Goal: Find specific page/section: Find specific page/section

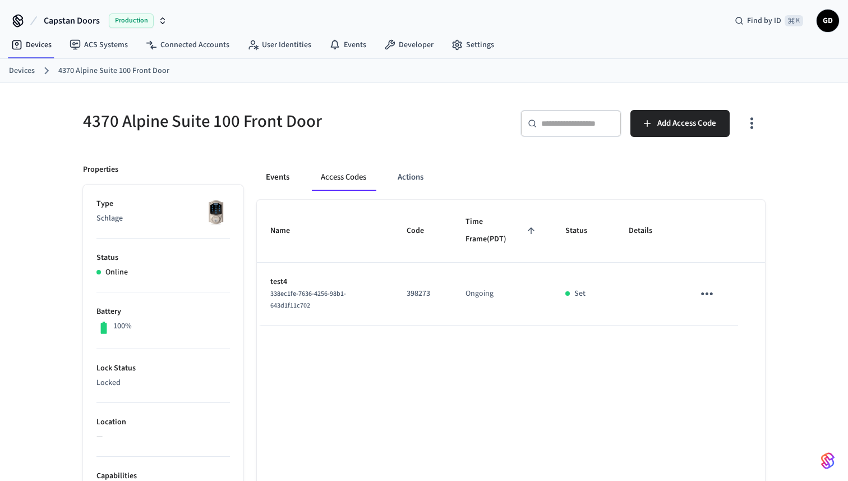
click at [287, 178] on button "Events" at bounding box center [278, 177] width 42 height 27
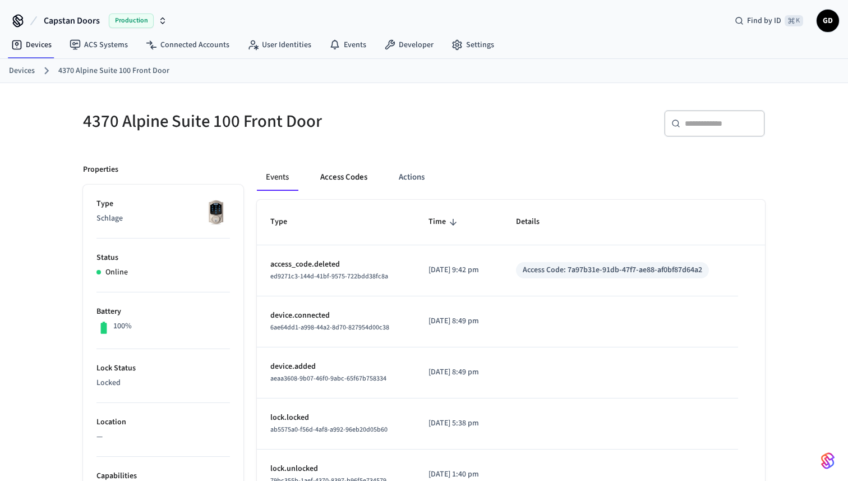
click at [357, 179] on button "Access Codes" at bounding box center [343, 177] width 65 height 27
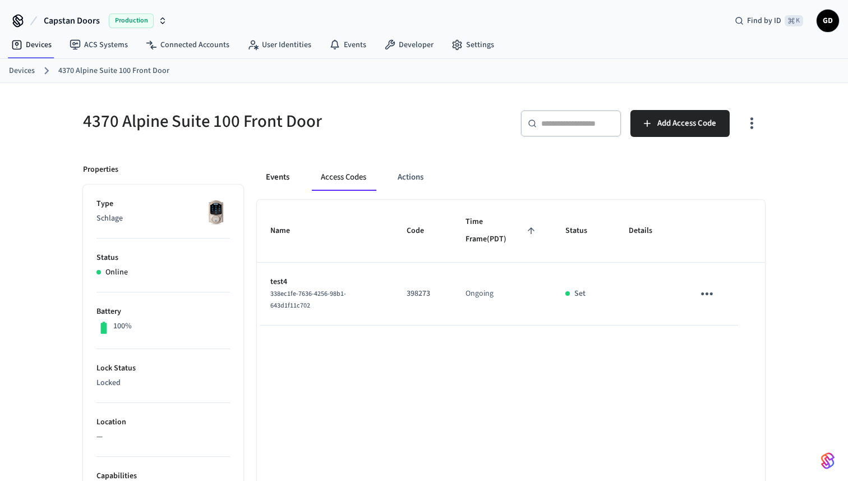
click at [275, 171] on button "Events" at bounding box center [278, 177] width 42 height 27
